Goal: Find specific page/section: Find specific page/section

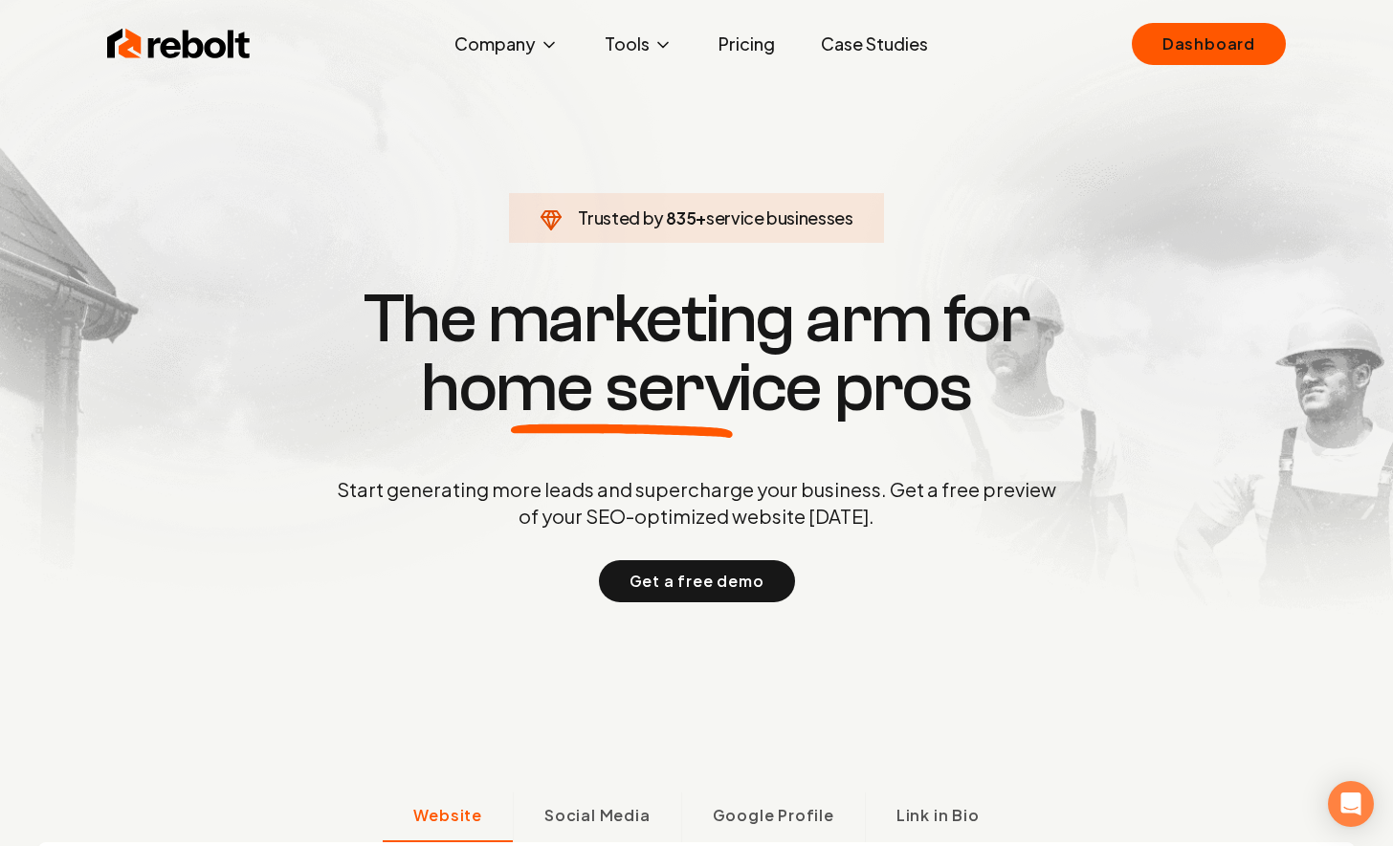
click at [1235, 11] on img at bounding box center [696, 323] width 1393 height 647
click at [1213, 49] on link "Dashboard" at bounding box center [1208, 44] width 154 height 42
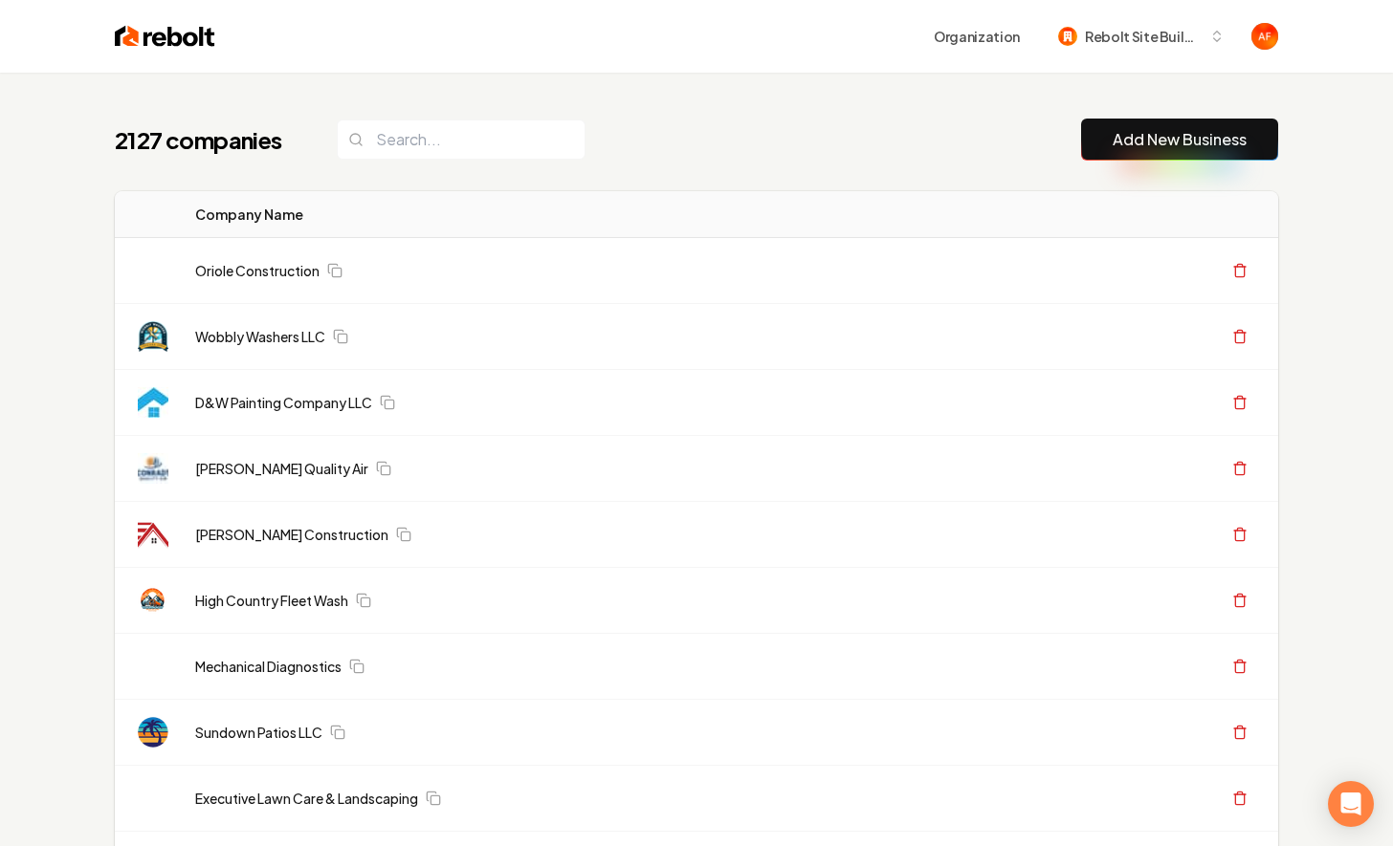
click at [433, 158] on input "search" at bounding box center [461, 140] width 249 height 40
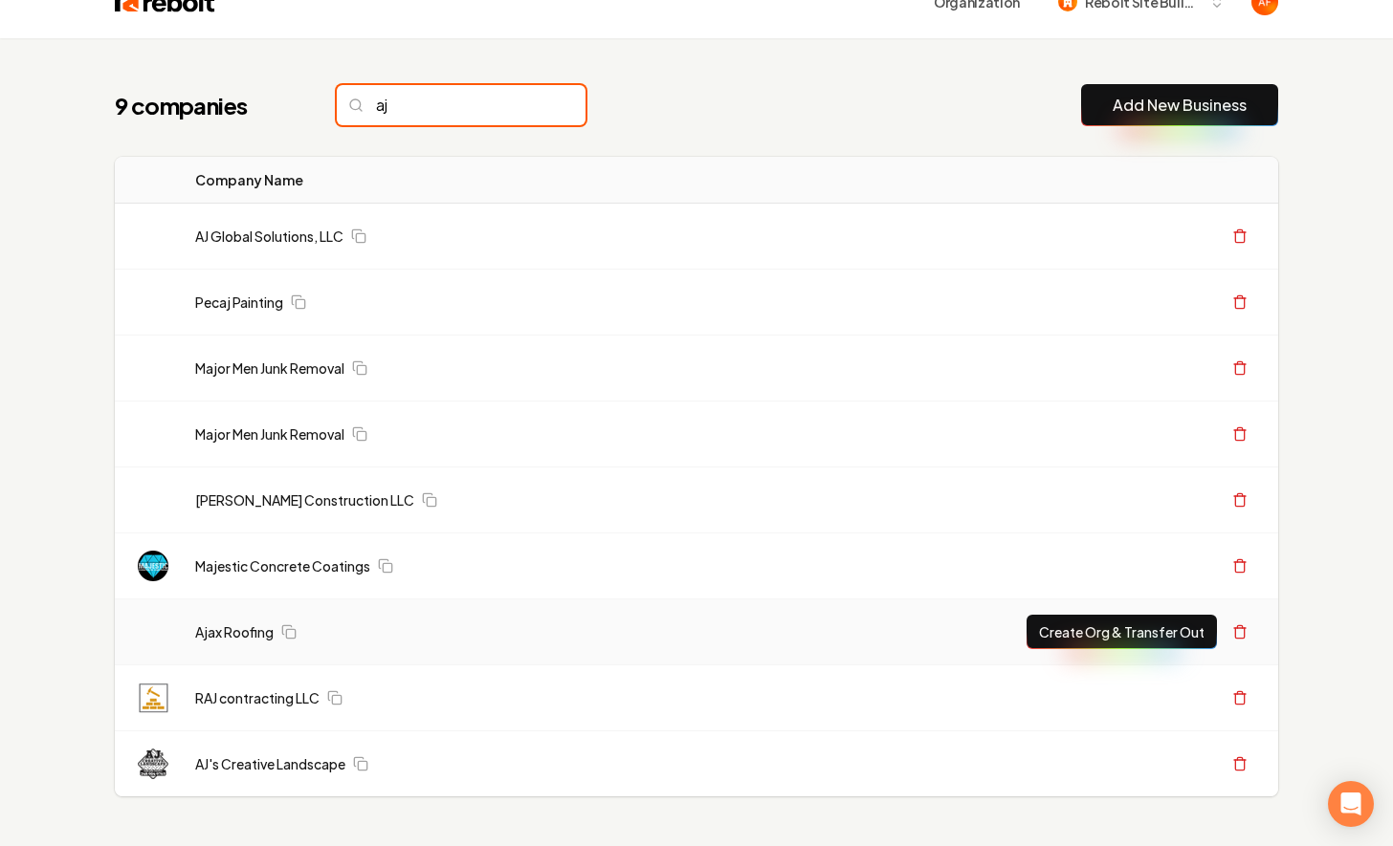
scroll to position [13, 0]
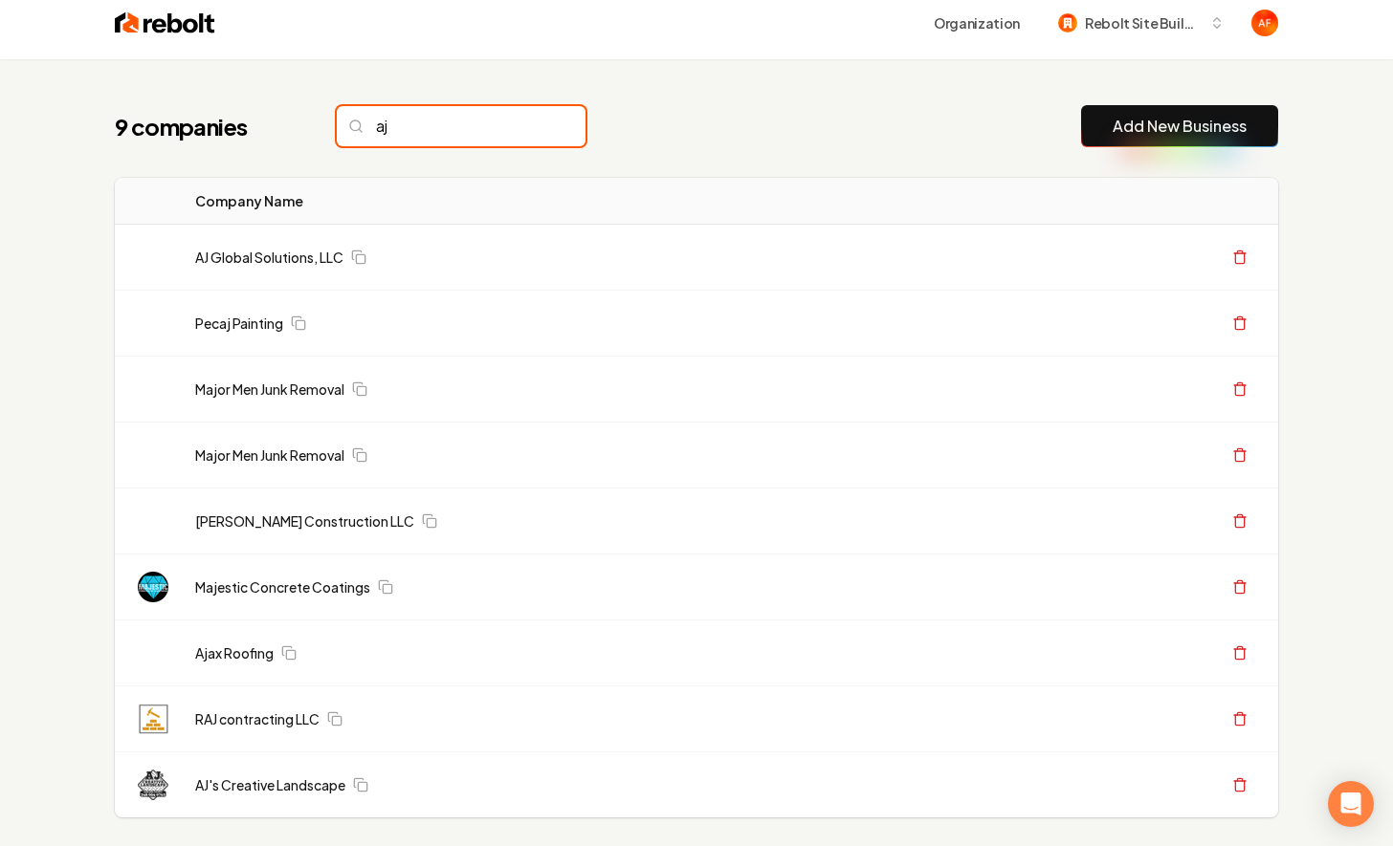
type input "aj"
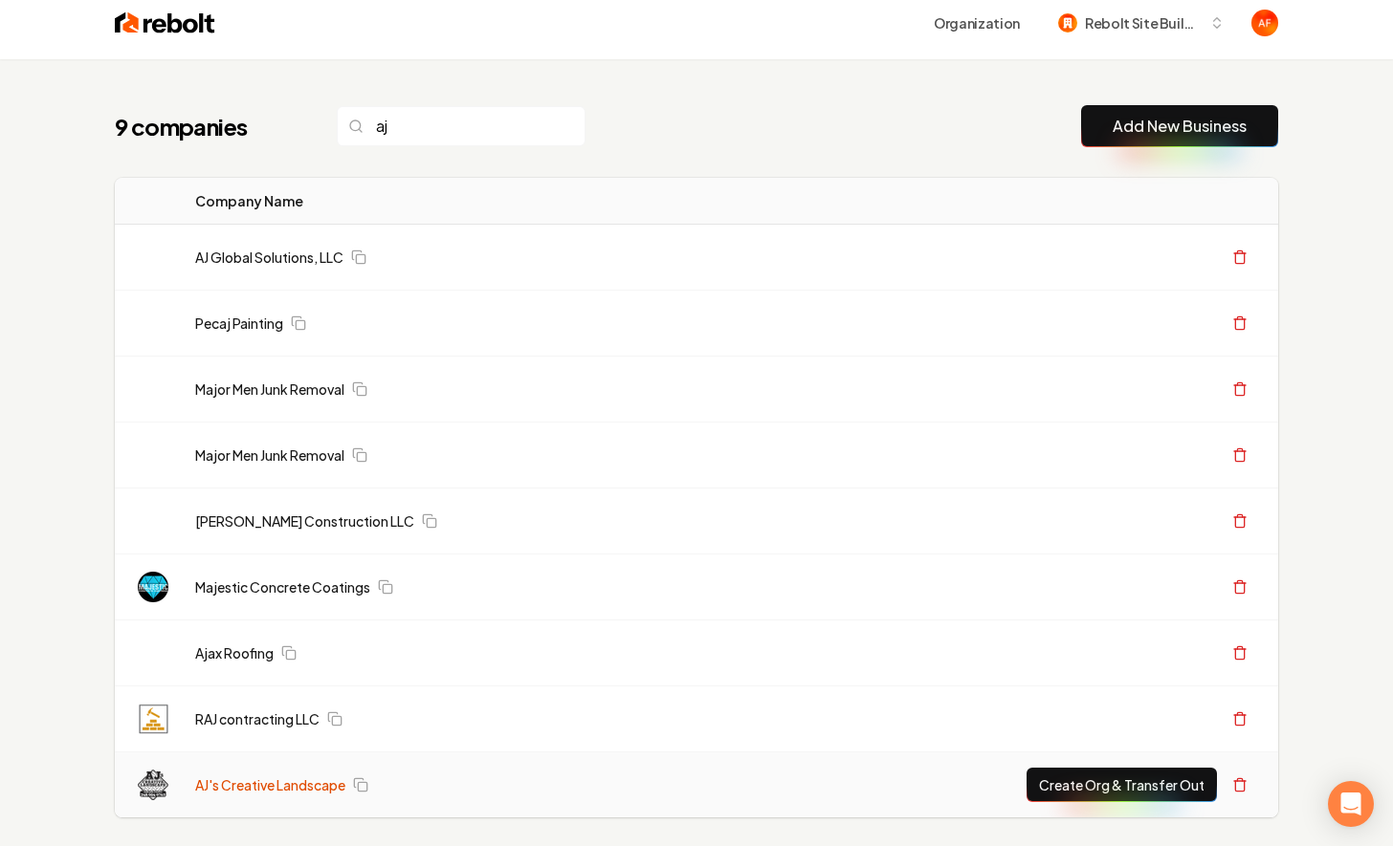
click at [257, 785] on link "AJ's Creative Landscape" at bounding box center [270, 785] width 150 height 19
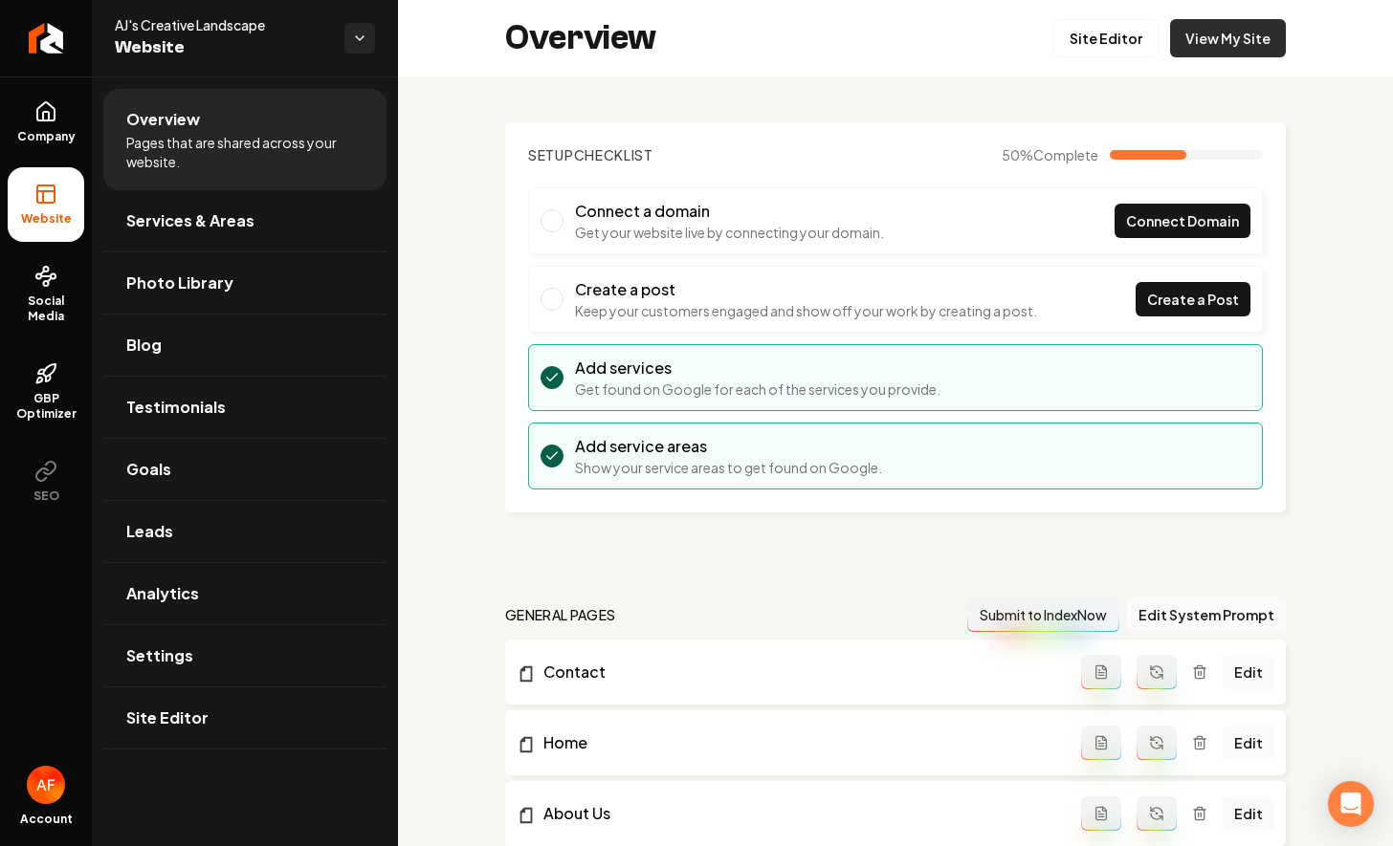
click at [1212, 48] on link "View My Site" at bounding box center [1228, 38] width 116 height 38
